Goal: Task Accomplishment & Management: Use online tool/utility

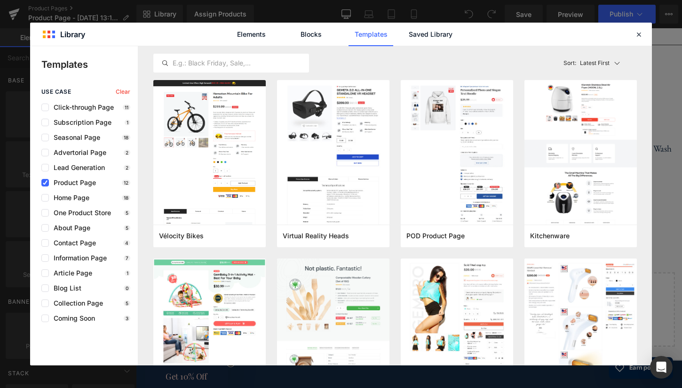
scroll to position [254, 0]
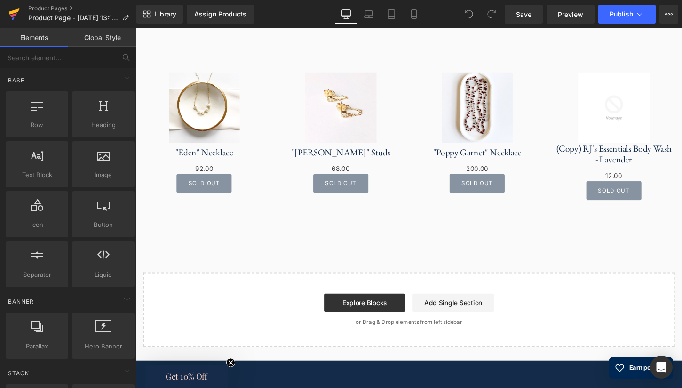
click at [17, 13] on icon at bounding box center [13, 14] width 11 height 24
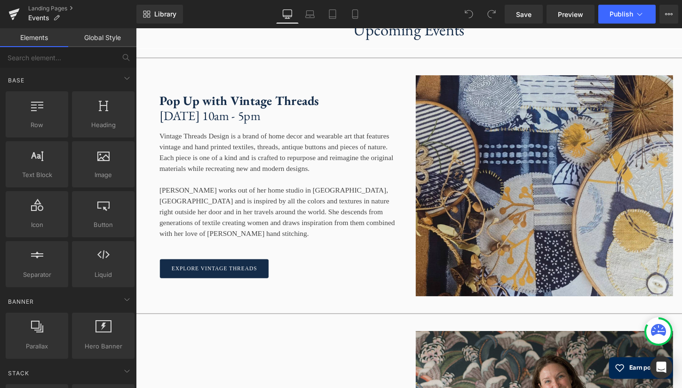
scroll to position [1022, 0]
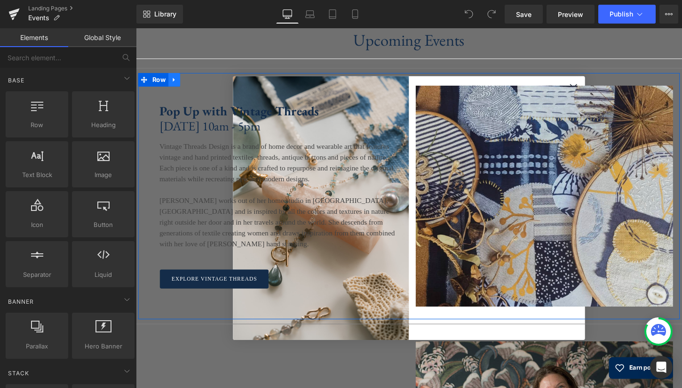
click at [175, 89] on link at bounding box center [176, 82] width 12 height 14
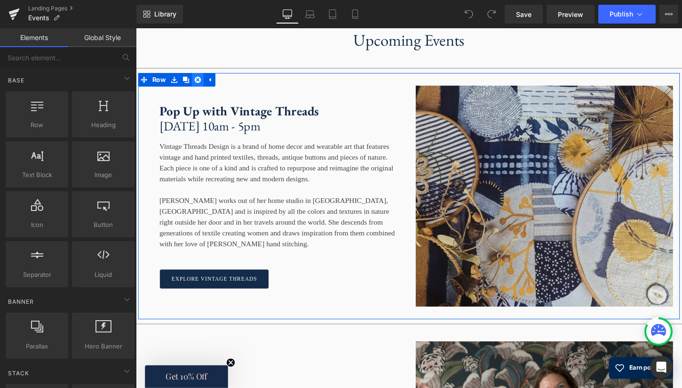
click at [200, 89] on link at bounding box center [200, 82] width 12 height 14
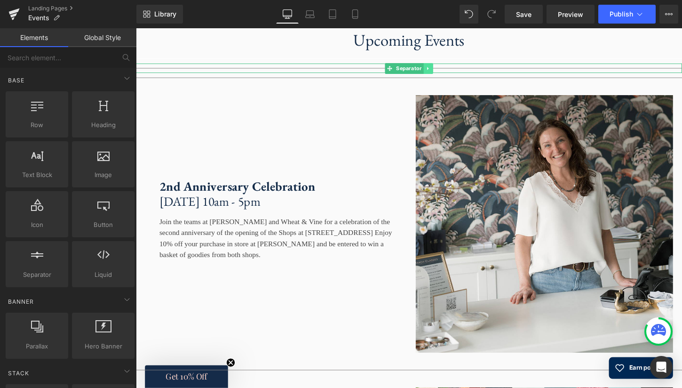
click at [441, 76] on link at bounding box center [441, 69] width 10 height 11
click at [445, 76] on link at bounding box center [446, 69] width 10 height 11
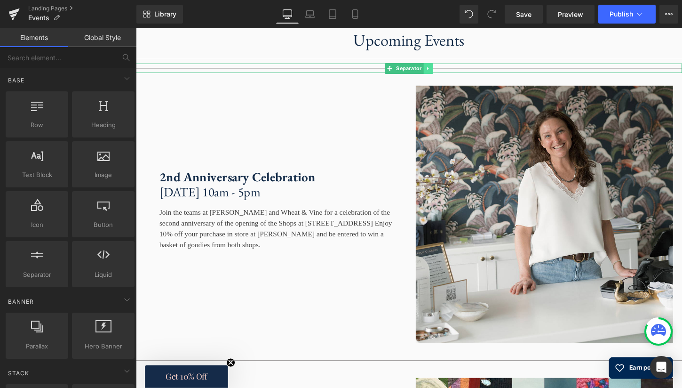
click at [440, 76] on link at bounding box center [441, 69] width 10 height 11
click at [446, 76] on link at bounding box center [446, 69] width 10 height 11
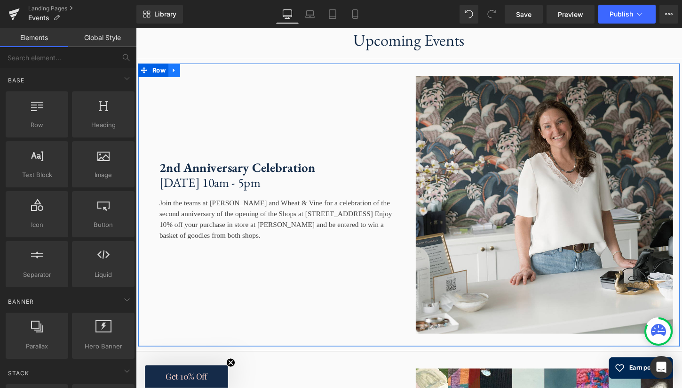
click at [178, 79] on link at bounding box center [176, 72] width 12 height 14
click at [200, 79] on link at bounding box center [200, 72] width 12 height 14
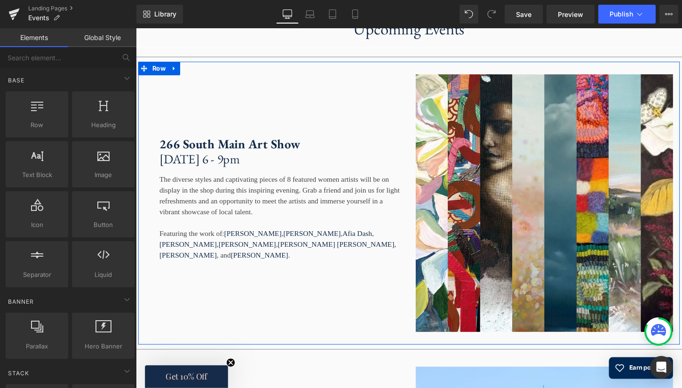
scroll to position [1033, 0]
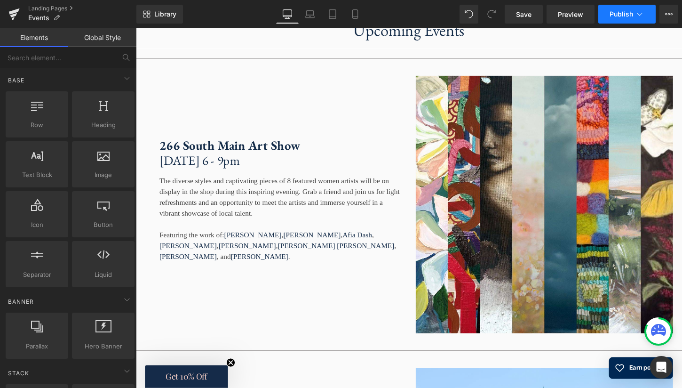
click at [621, 14] on span "Publish" at bounding box center [622, 14] width 24 height 8
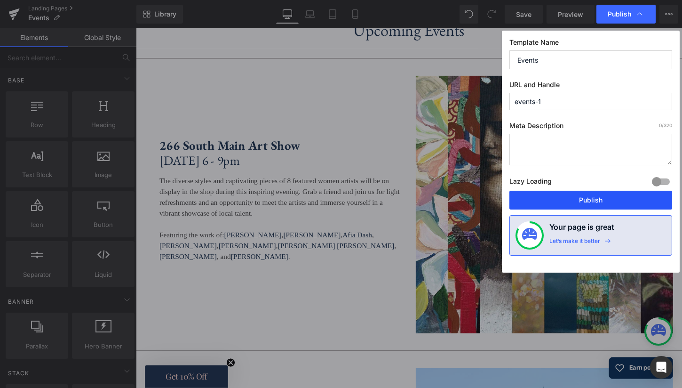
click at [591, 201] on button "Publish" at bounding box center [591, 200] width 163 height 19
